Goal: Task Accomplishment & Management: Complete application form

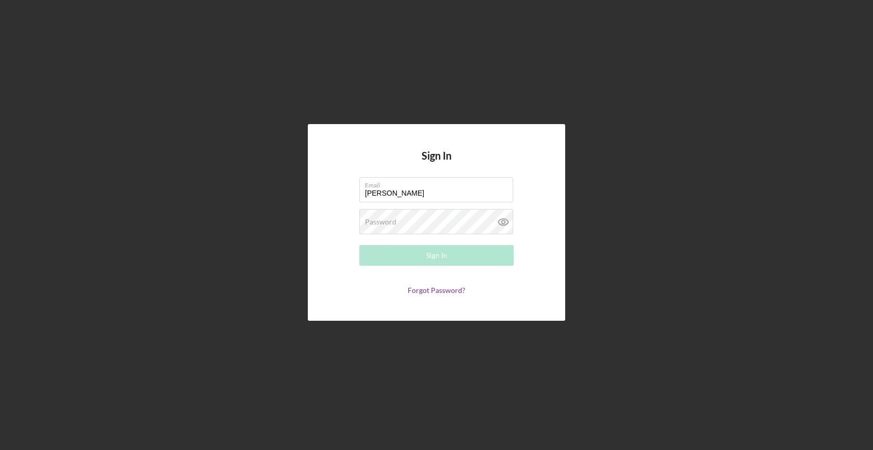
type input "[PERSON_NAME][EMAIL_ADDRESS][DOMAIN_NAME]"
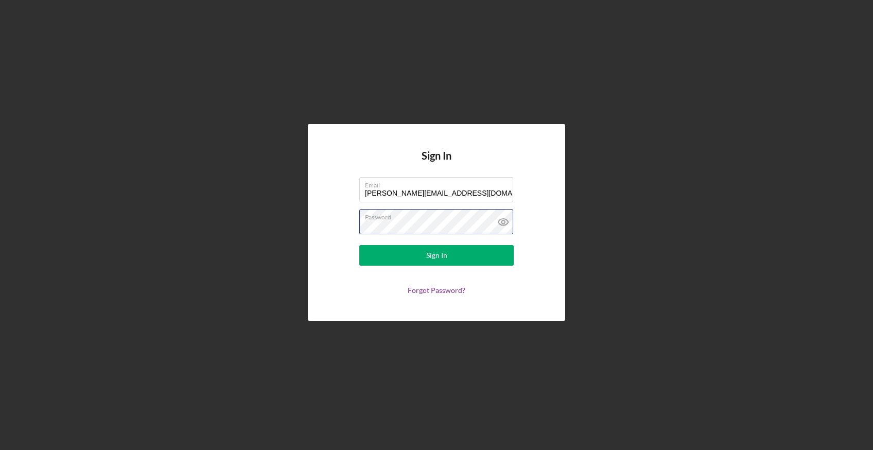
click at [359, 245] on button "Sign In" at bounding box center [436, 255] width 154 height 21
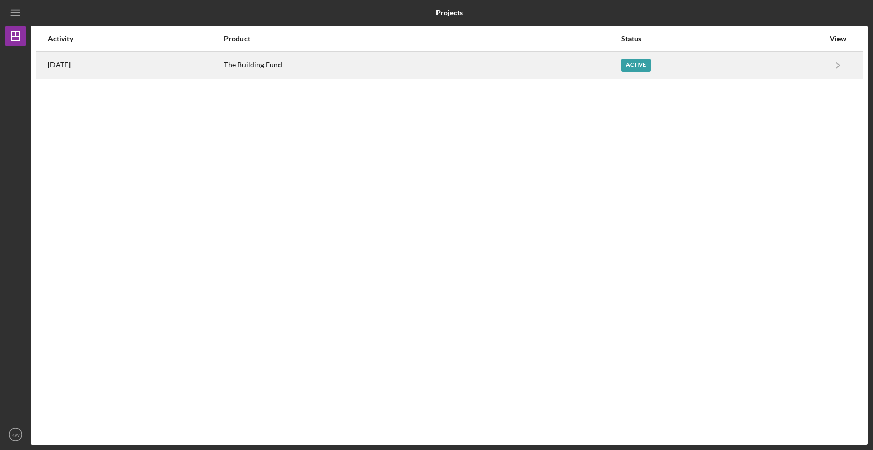
click at [773, 56] on div "Active" at bounding box center [722, 66] width 203 height 26
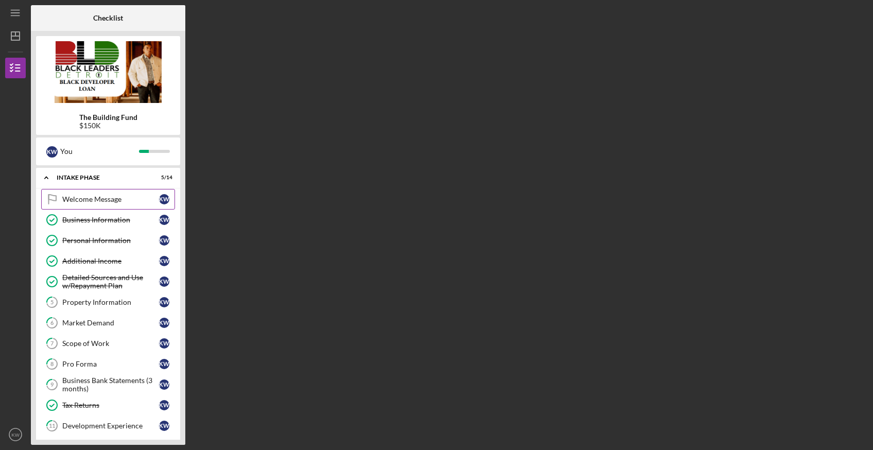
click at [110, 199] on div "Welcome Message" at bounding box center [110, 199] width 97 height 8
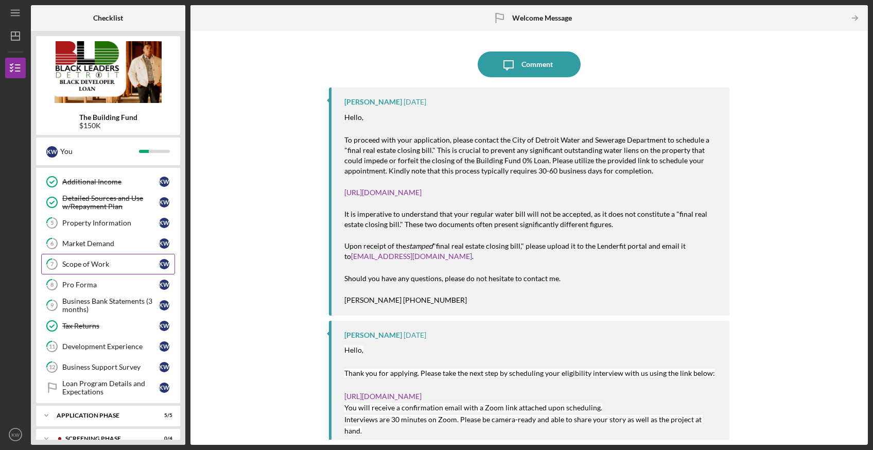
scroll to position [117, 0]
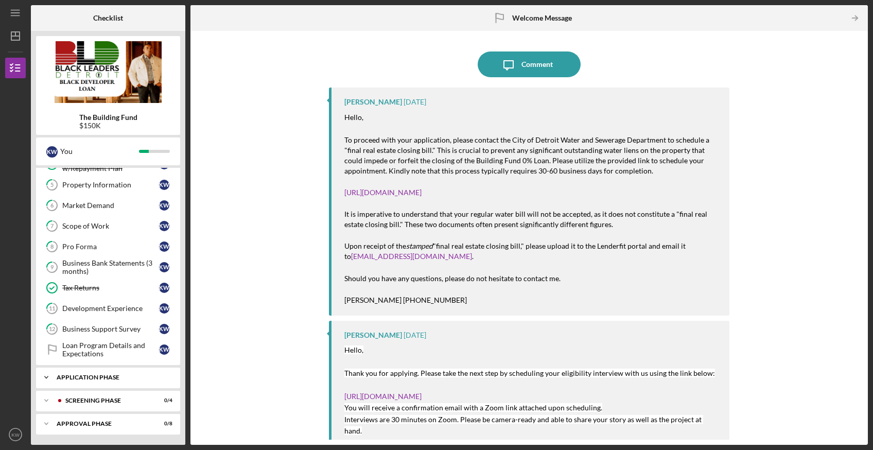
click at [147, 381] on div "Icon/Expander Application Phase 5 / 5" at bounding box center [108, 377] width 144 height 21
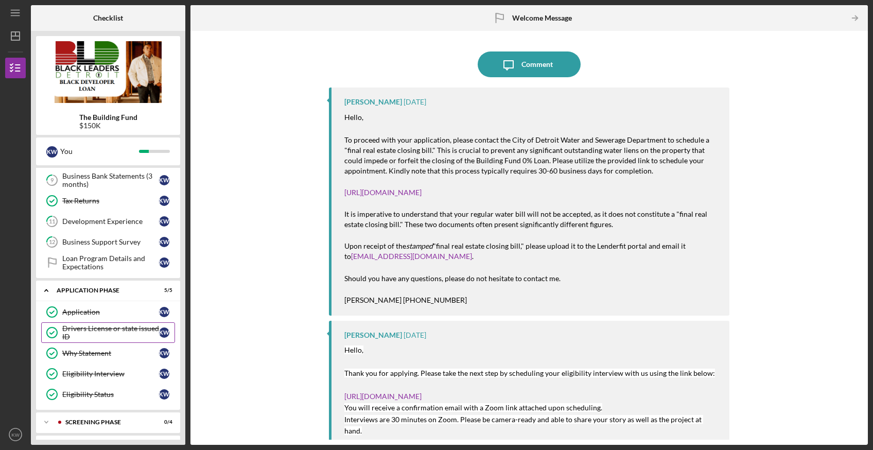
scroll to position [226, 0]
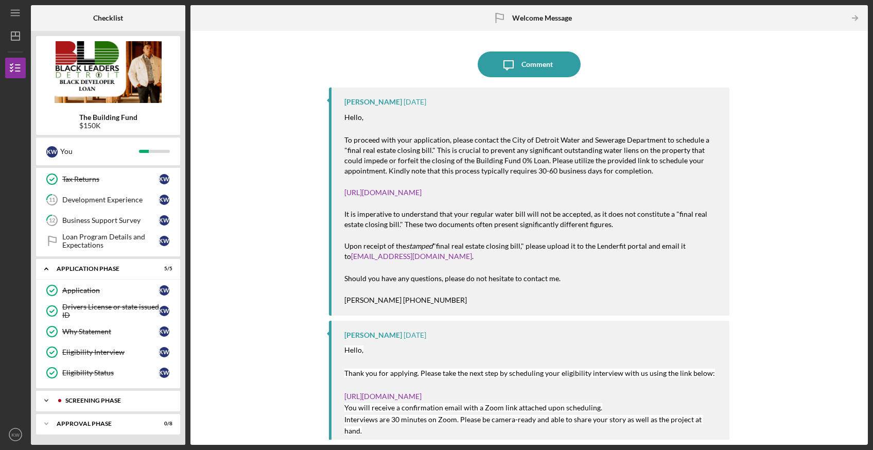
click at [104, 405] on div "Icon/Expander Screening Phase 0 / 4" at bounding box center [108, 400] width 144 height 21
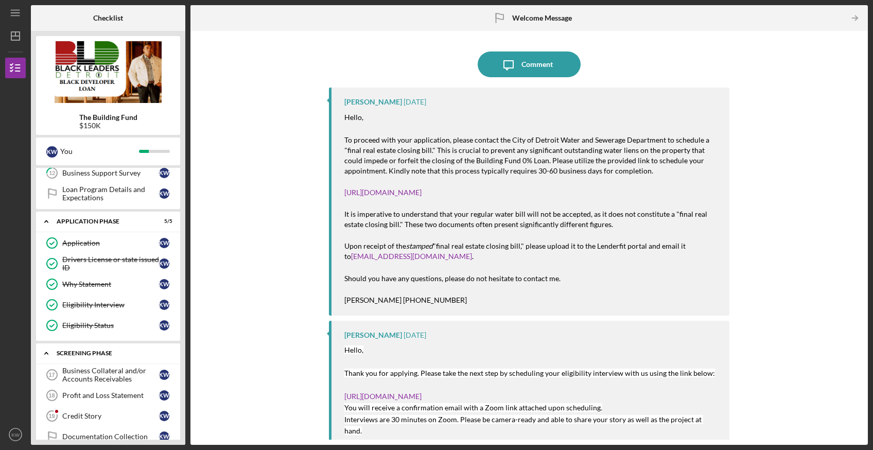
scroll to position [314, 0]
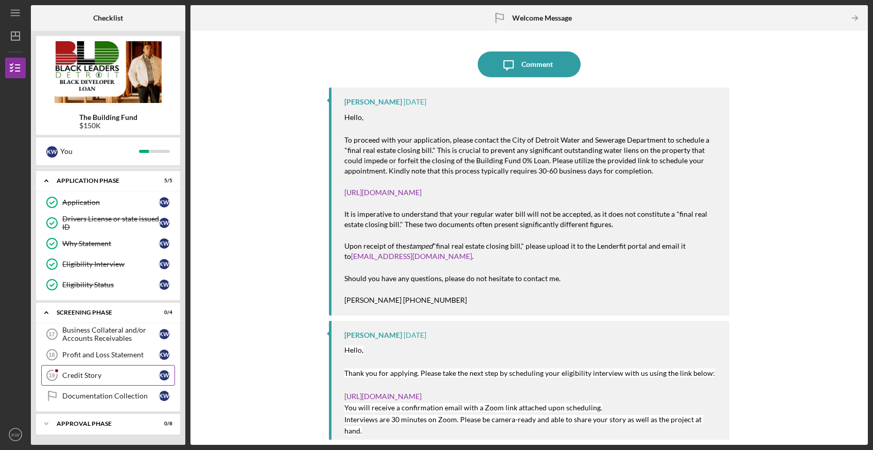
click at [115, 372] on div "Credit Story" at bounding box center [110, 375] width 97 height 8
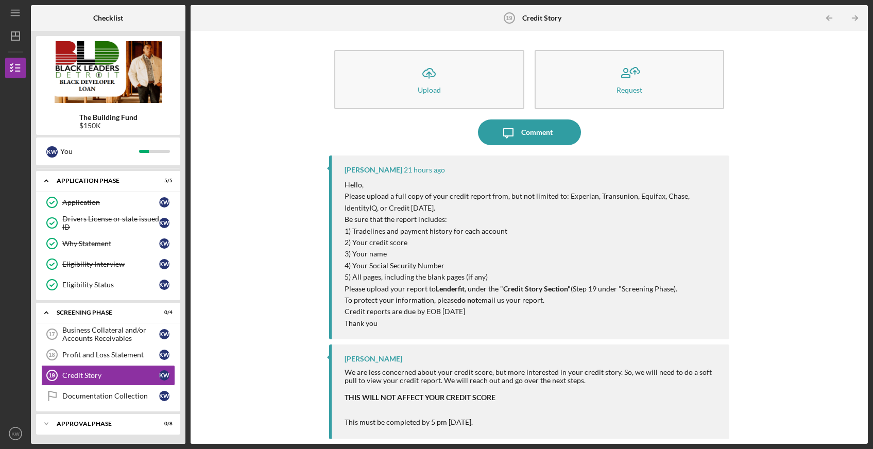
scroll to position [2, 0]
click at [556, 425] on div "This must be completed by 5 pm [DATE]." at bounding box center [531, 422] width 374 height 8
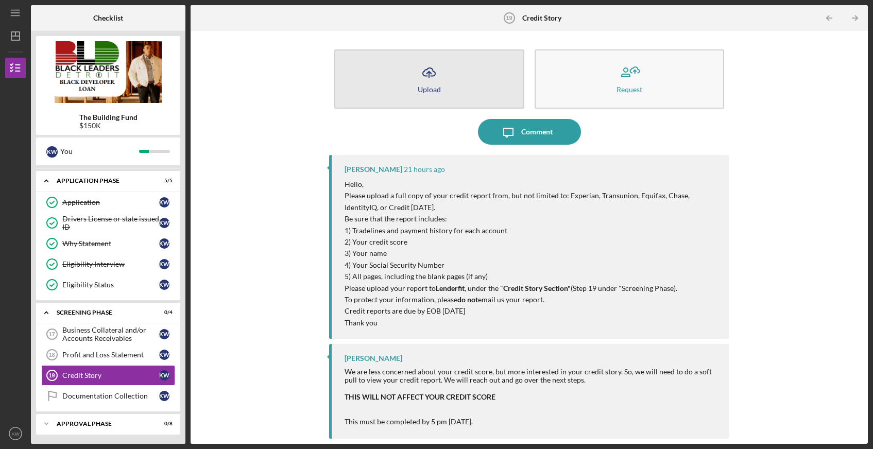
click at [442, 73] on button "Icon/Upload Upload" at bounding box center [429, 78] width 190 height 59
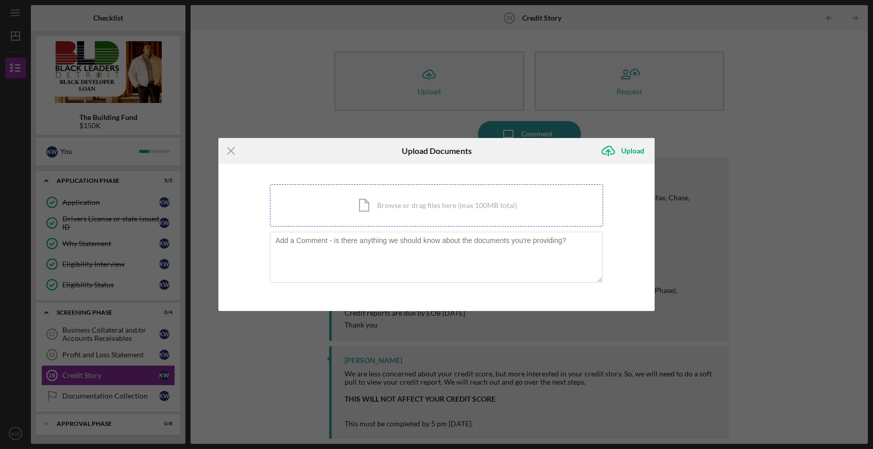
click at [408, 206] on div "Icon/Document Browse or drag files here (max 100MB total) Tap to choose files o…" at bounding box center [437, 205] width 334 height 42
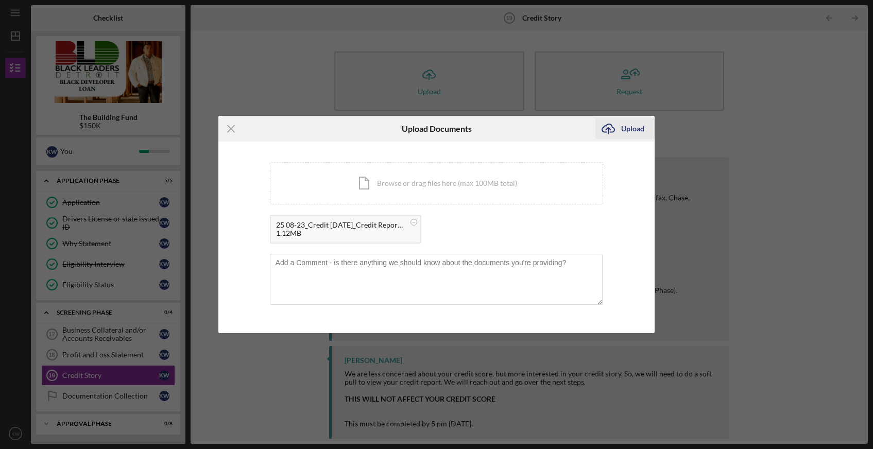
click at [623, 132] on div "Upload" at bounding box center [632, 128] width 23 height 21
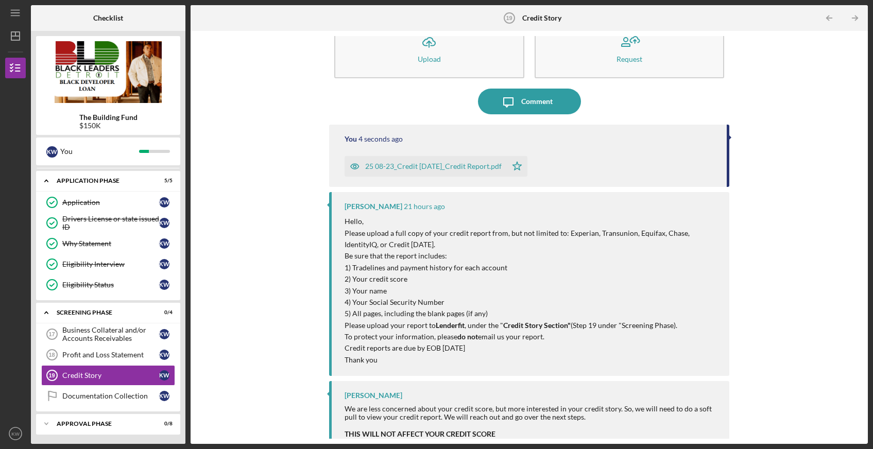
scroll to position [70, 0]
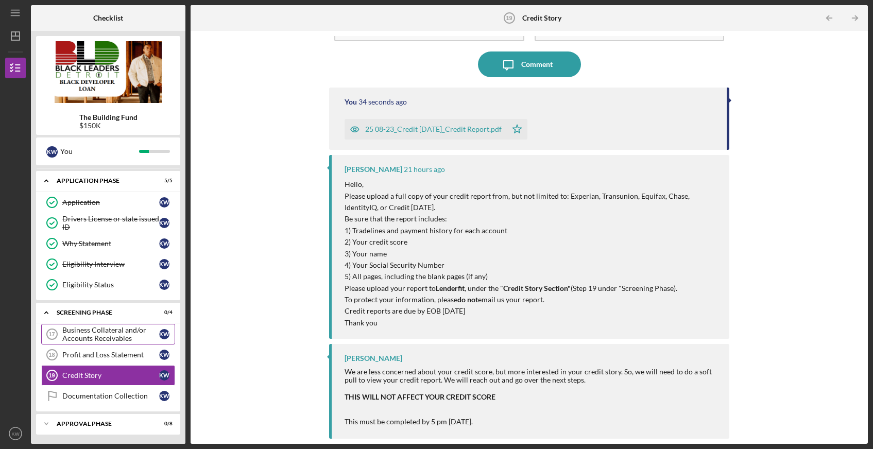
click at [125, 337] on div "Business Collateral and/or Accounts Receivables" at bounding box center [110, 334] width 97 height 16
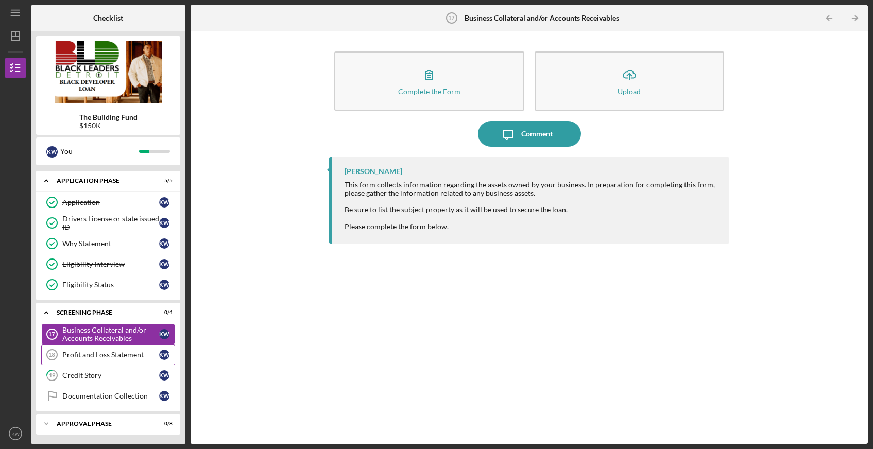
click at [125, 352] on div "Profit and Loss Statement" at bounding box center [110, 355] width 97 height 8
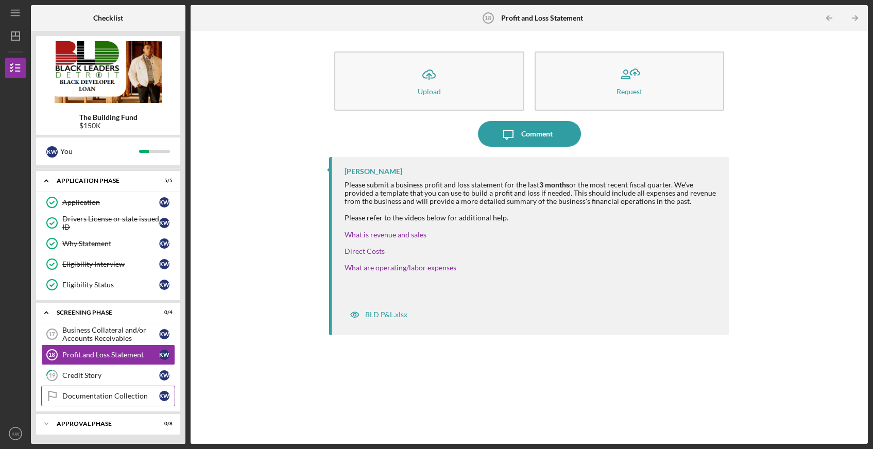
click at [108, 395] on div "Documentation Collection" at bounding box center [110, 396] width 97 height 8
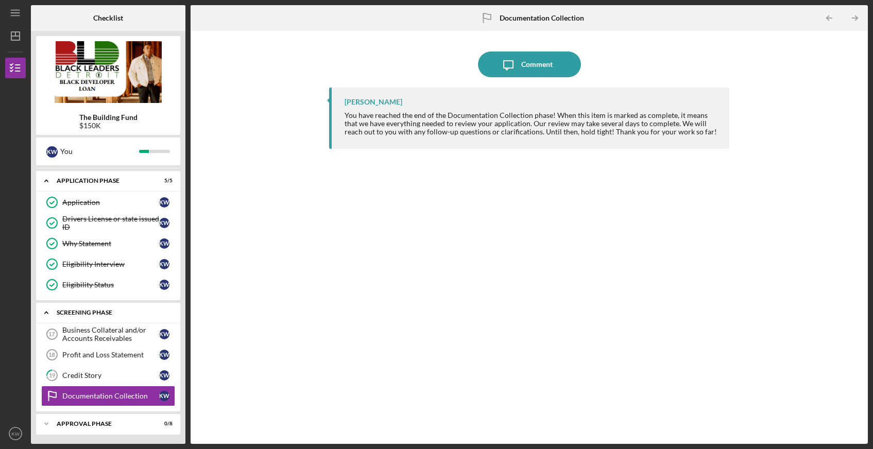
scroll to position [315, 0]
click at [119, 332] on div "Business Collateral and/or Accounts Receivables" at bounding box center [110, 333] width 97 height 16
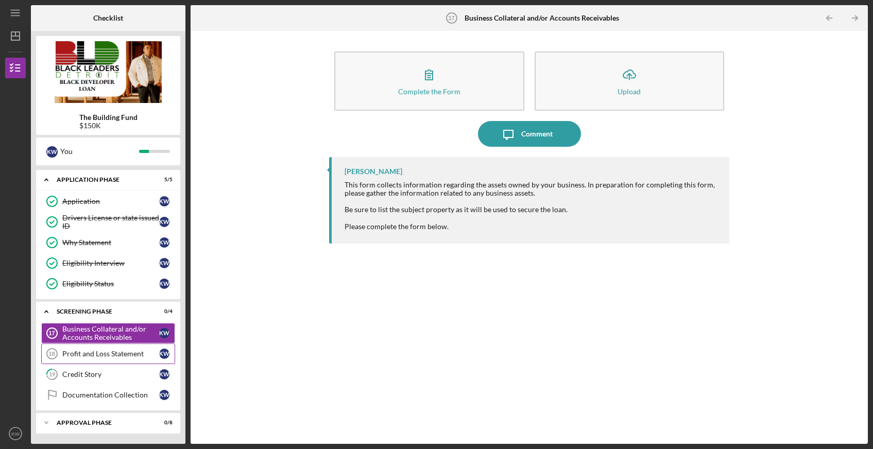
click at [126, 352] on div "Profit and Loss Statement" at bounding box center [110, 354] width 97 height 8
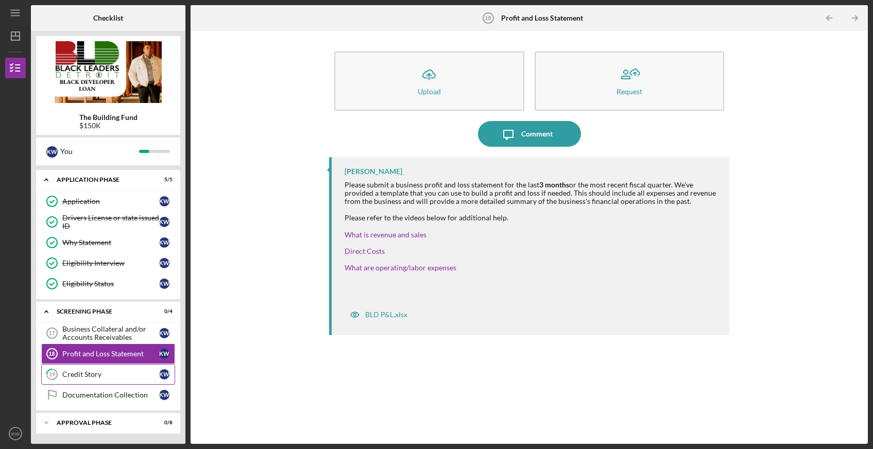
click at [106, 370] on link "19 Credit Story K W" at bounding box center [108, 374] width 134 height 21
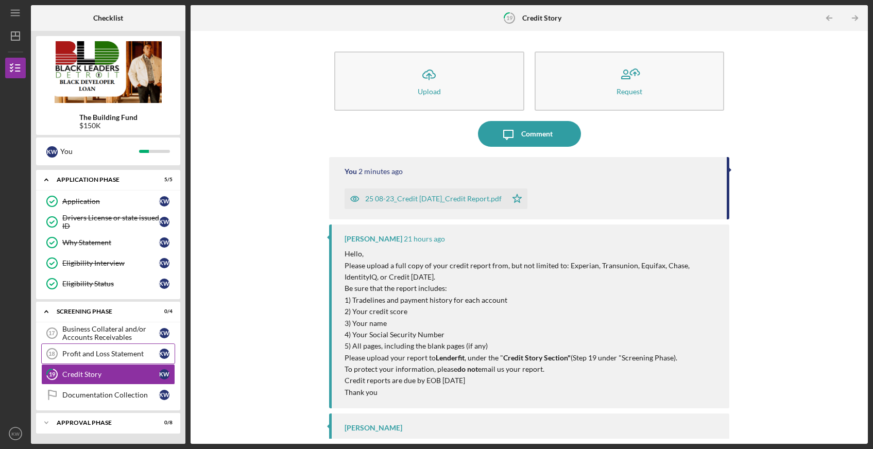
click at [116, 345] on link "Profit and Loss Statement 18 Profit and Loss Statement K W" at bounding box center [108, 353] width 134 height 21
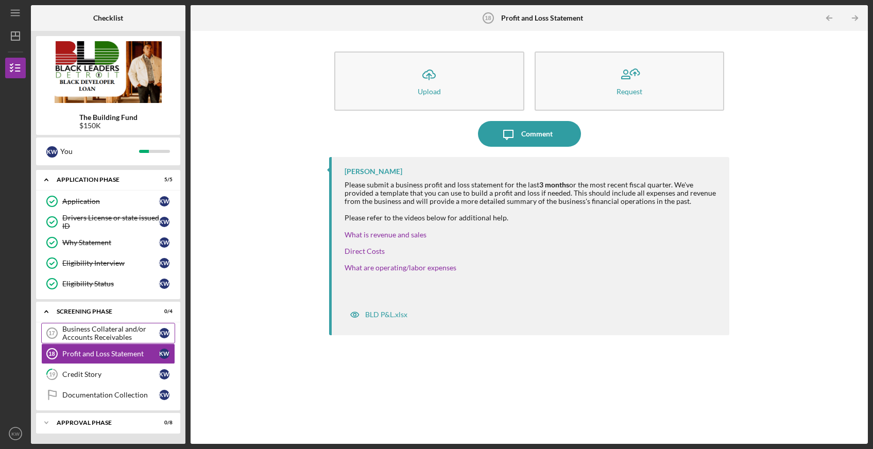
click at [120, 331] on div "Business Collateral and/or Accounts Receivables" at bounding box center [110, 333] width 97 height 16
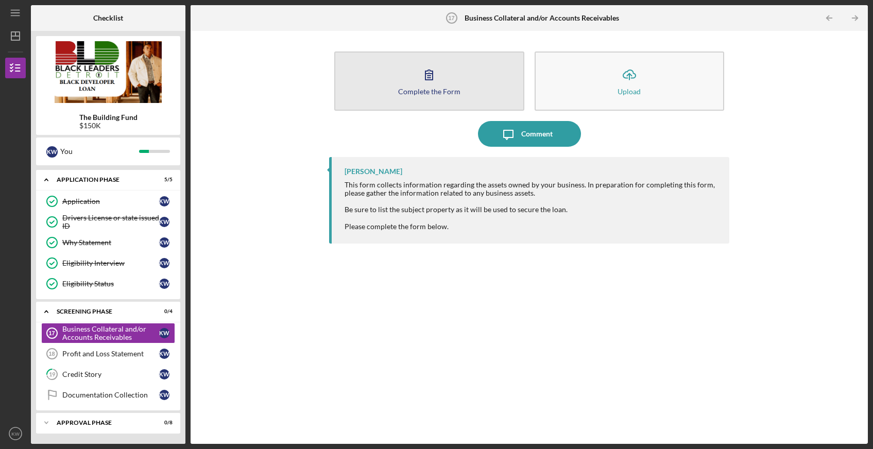
click at [437, 89] on div "Complete the Form" at bounding box center [429, 92] width 62 height 8
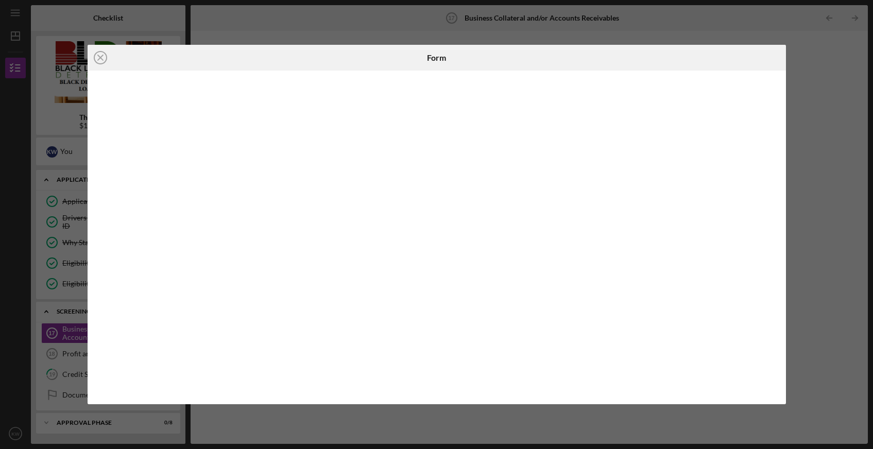
click at [805, 94] on div "Icon/Close Form" at bounding box center [436, 224] width 873 height 449
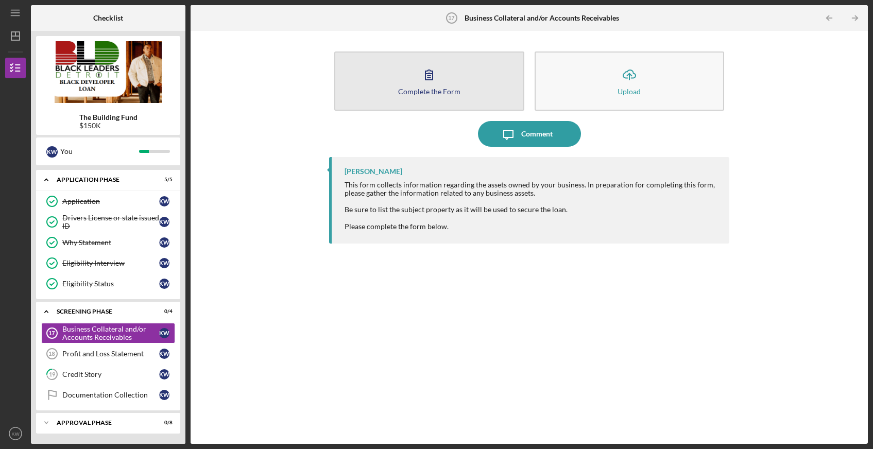
click at [457, 76] on button "Complete the Form Form" at bounding box center [429, 80] width 190 height 59
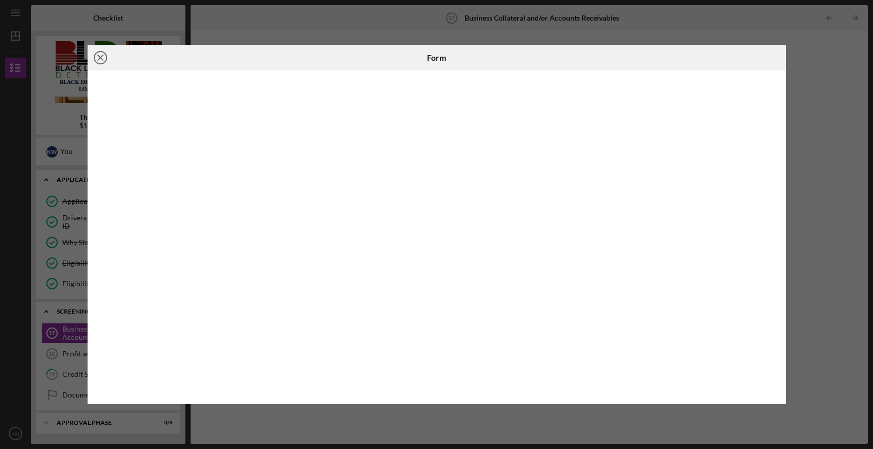
click at [97, 58] on icon "Icon/Close" at bounding box center [101, 58] width 26 height 26
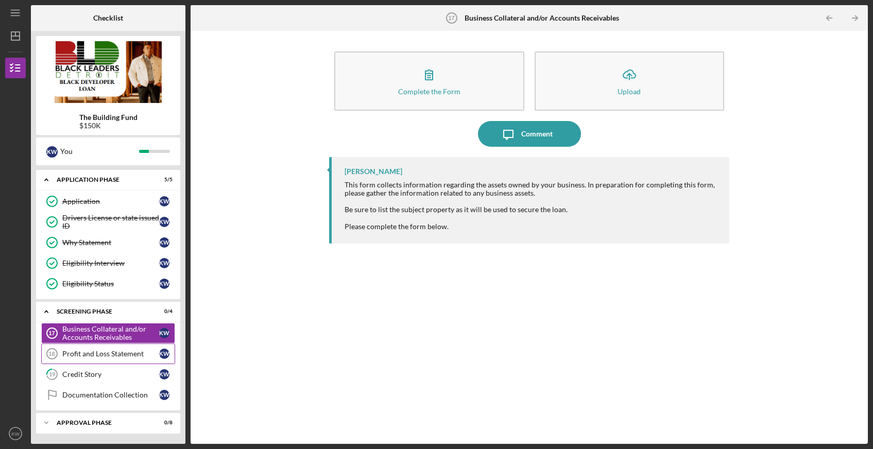
click at [135, 355] on div "Profit and Loss Statement" at bounding box center [110, 354] width 97 height 8
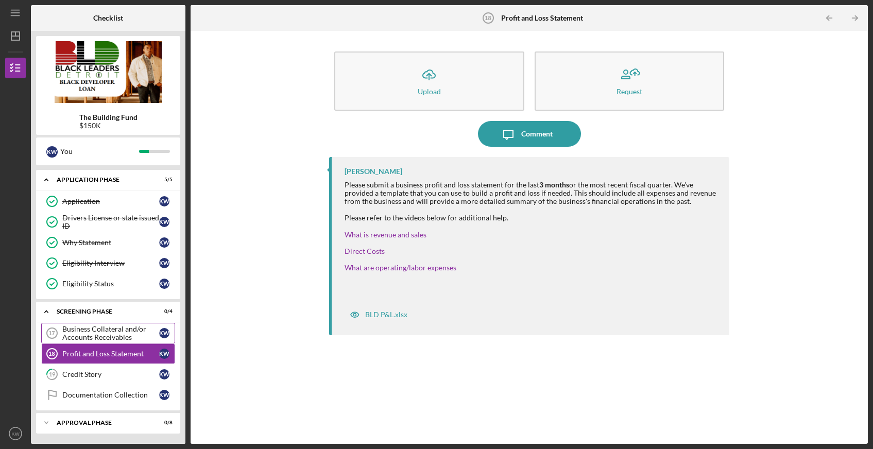
click at [129, 336] on div "Business Collateral and/or Accounts Receivables" at bounding box center [110, 333] width 97 height 16
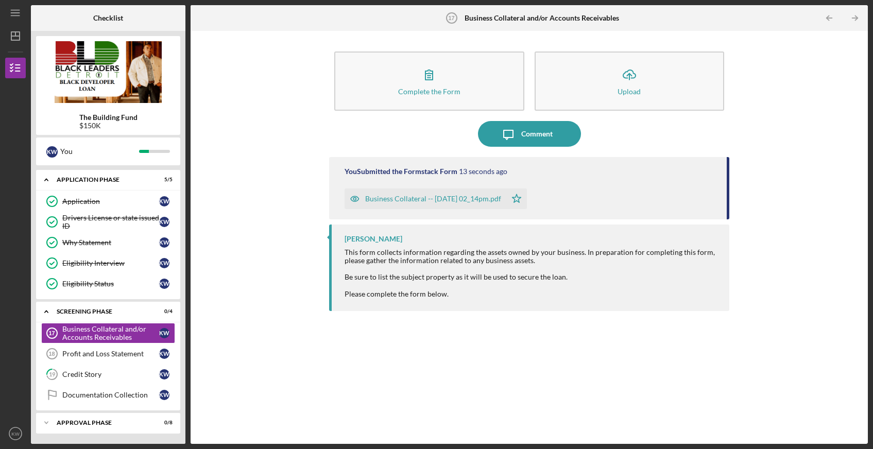
click at [353, 200] on icon "button" at bounding box center [354, 198] width 21 height 21
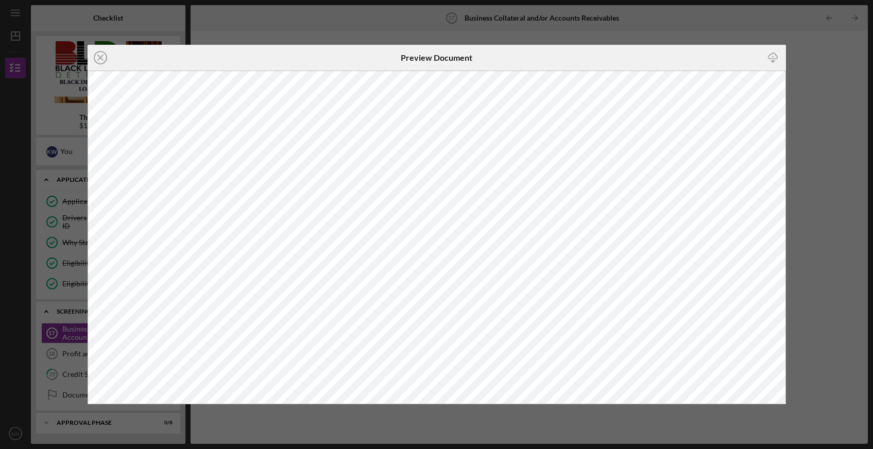
click at [830, 59] on div "Icon/Close Preview Document Icon/Download" at bounding box center [436, 224] width 873 height 449
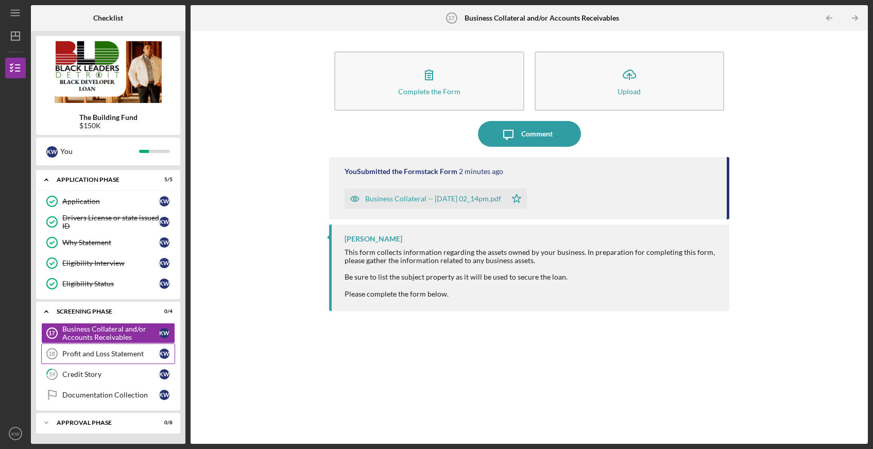
click at [113, 354] on div "Profit and Loss Statement" at bounding box center [110, 354] width 97 height 8
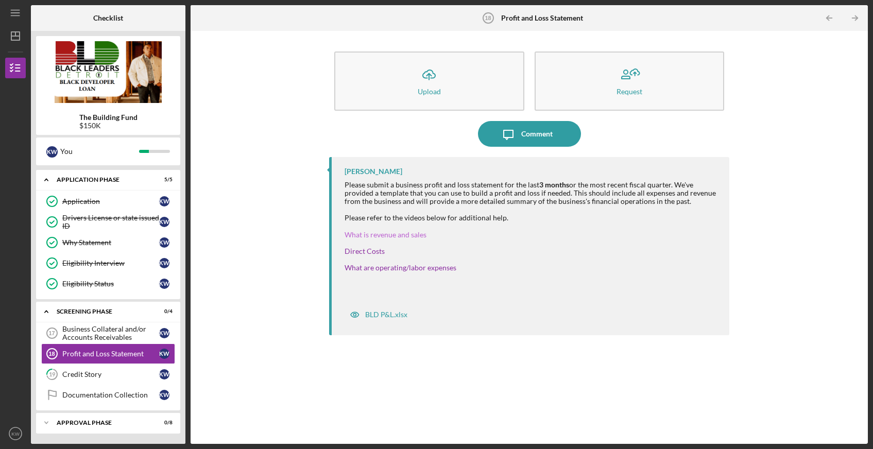
click at [386, 238] on link "What is revenue and sales" at bounding box center [385, 234] width 82 height 9
